Goal: Task Accomplishment & Management: Manage account settings

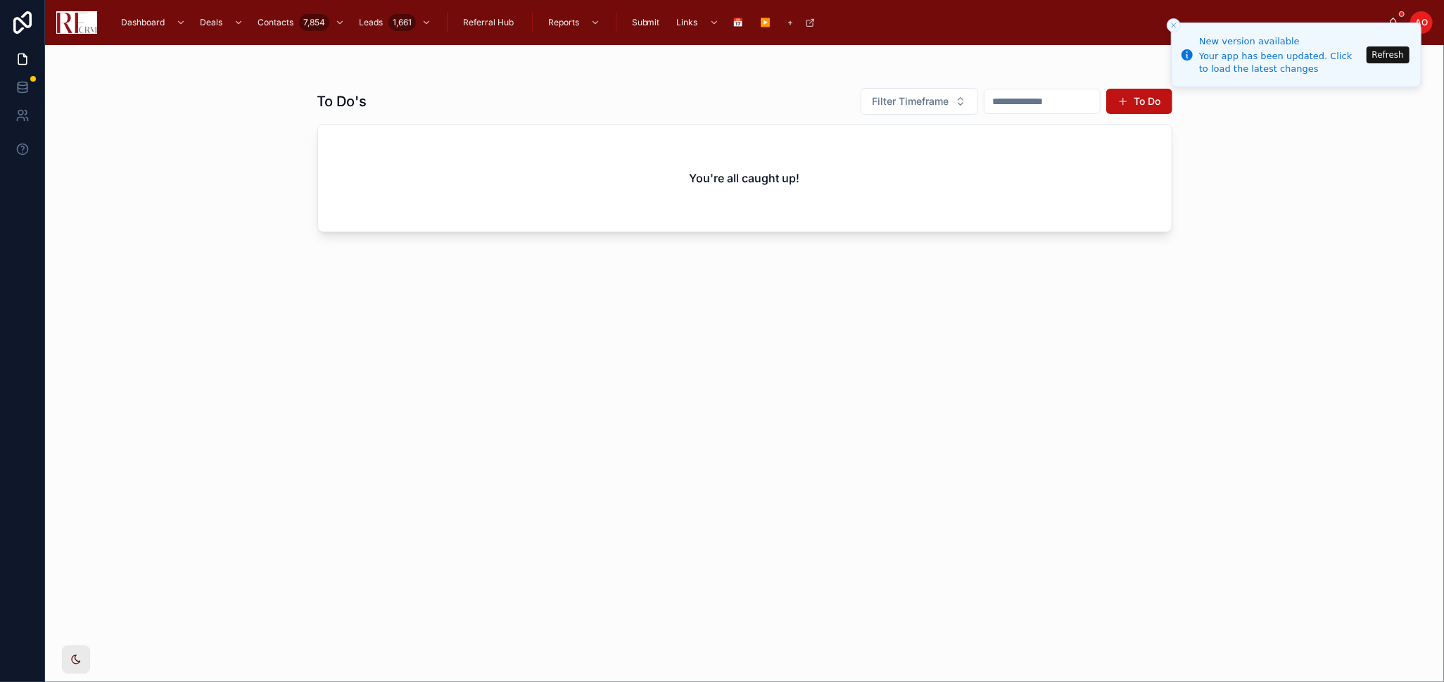
click at [1390, 56] on button "Refresh" at bounding box center [1387, 54] width 43 height 17
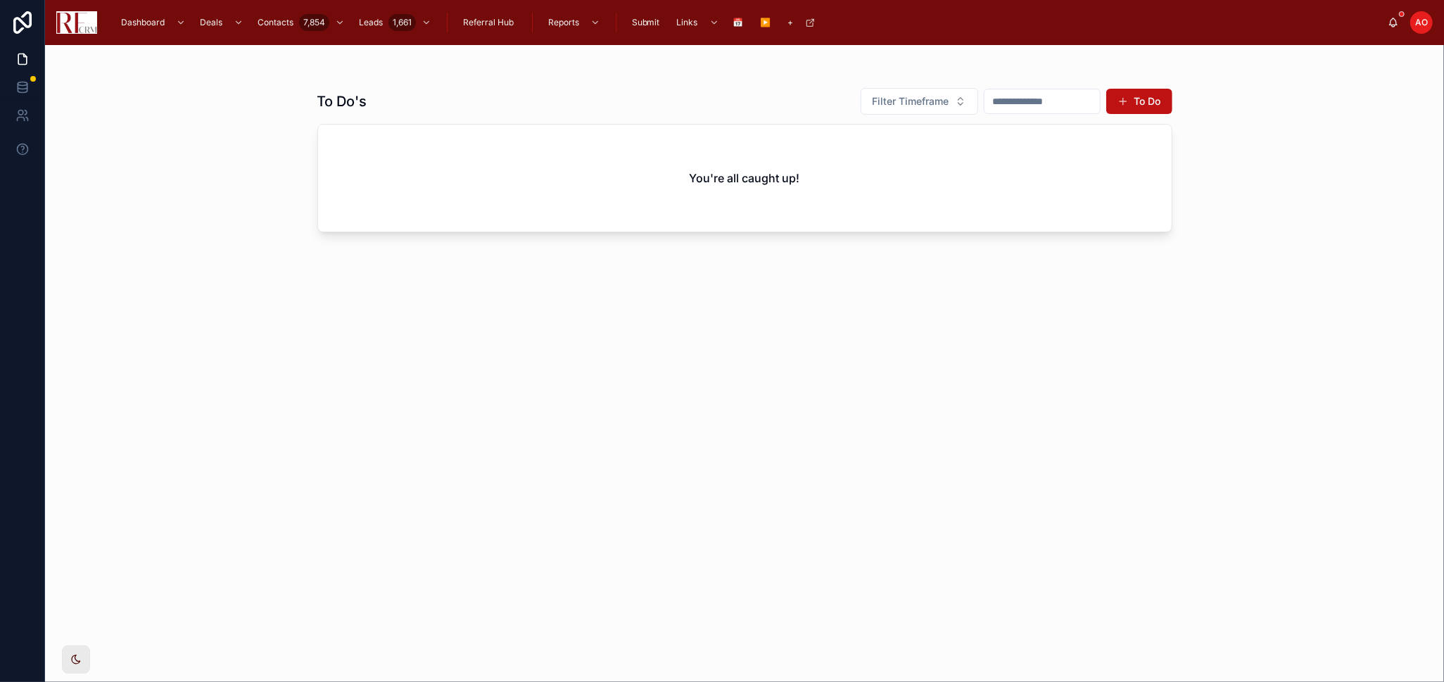
drag, startPoint x: 94, startPoint y: 177, endPoint x: 75, endPoint y: 139, distance: 42.5
click at [94, 177] on div "To Do's Filter Timeframe To Do You're all caught up!" at bounding box center [744, 363] width 1399 height 637
